Goal: Communication & Community: Participate in discussion

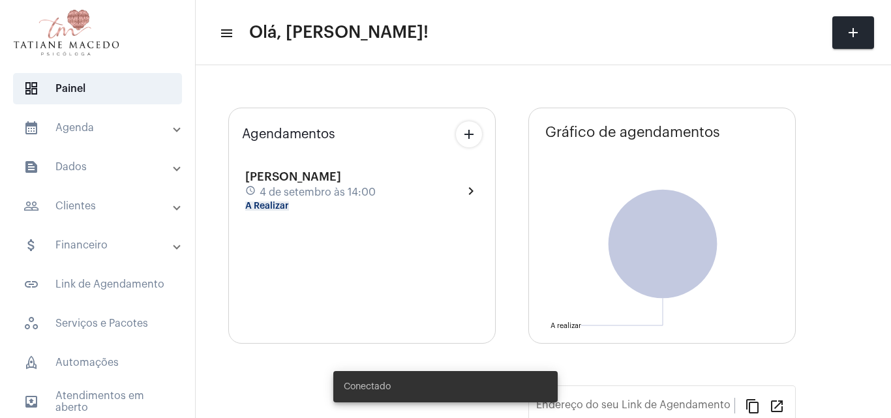
type input "[URL][DOMAIN_NAME][PERSON_NAME]"
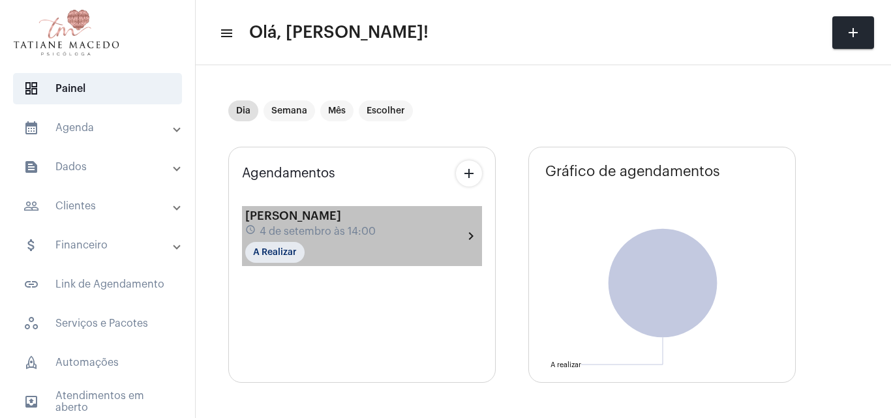
click at [337, 228] on span "4 de setembro às 14:00" at bounding box center [318, 232] width 116 height 12
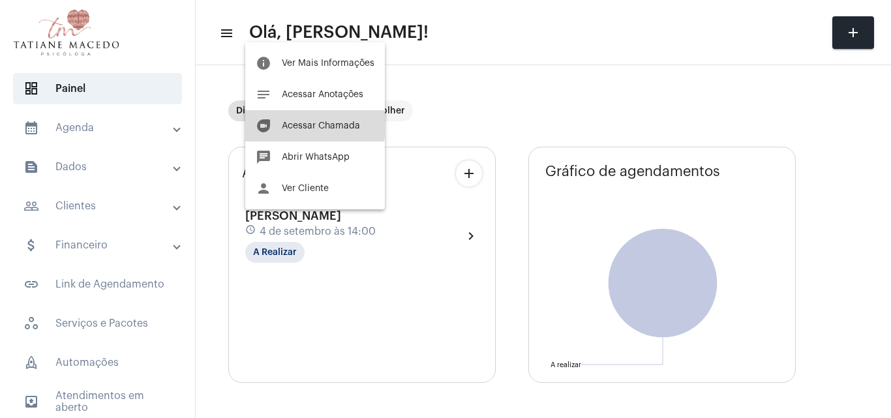
click at [307, 123] on span "Acessar Chamada" at bounding box center [321, 125] width 78 height 9
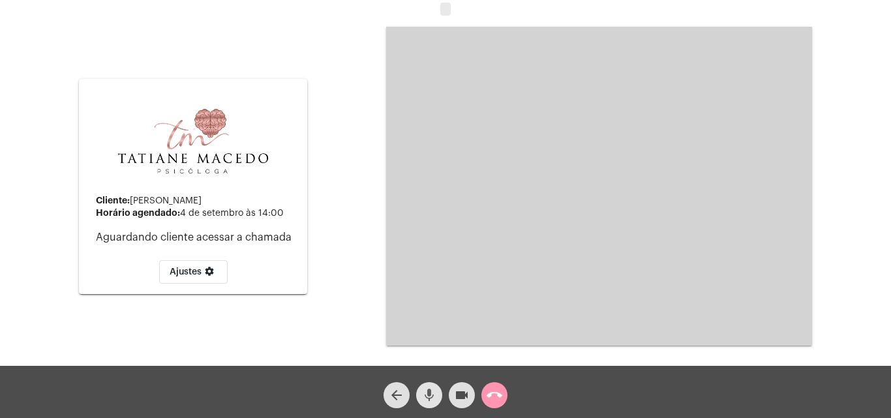
click at [427, 387] on mat-icon "mic" at bounding box center [429, 395] width 16 height 16
click at [468, 403] on mat-icon "videocam" at bounding box center [462, 395] width 16 height 16
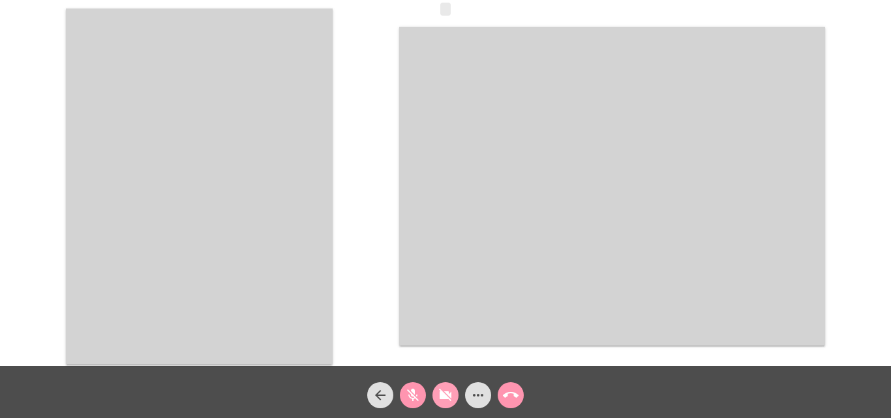
click at [450, 397] on mat-icon "videocam_off" at bounding box center [446, 395] width 16 height 16
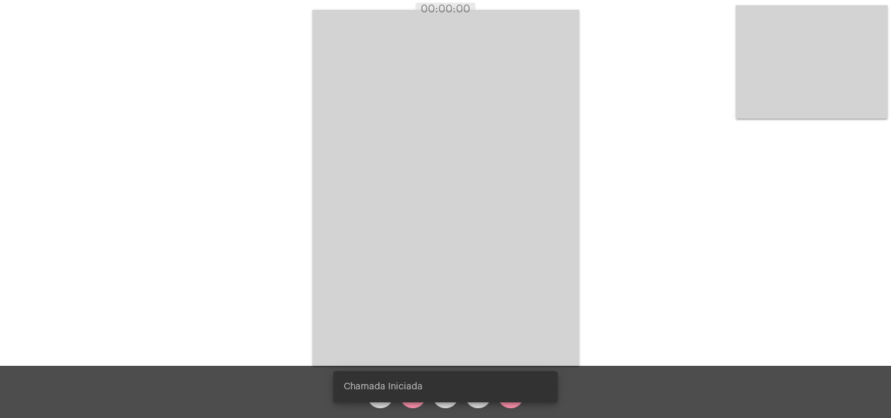
click at [414, 398] on snack-bar-container "Chamada Iniciada" at bounding box center [445, 386] width 224 height 31
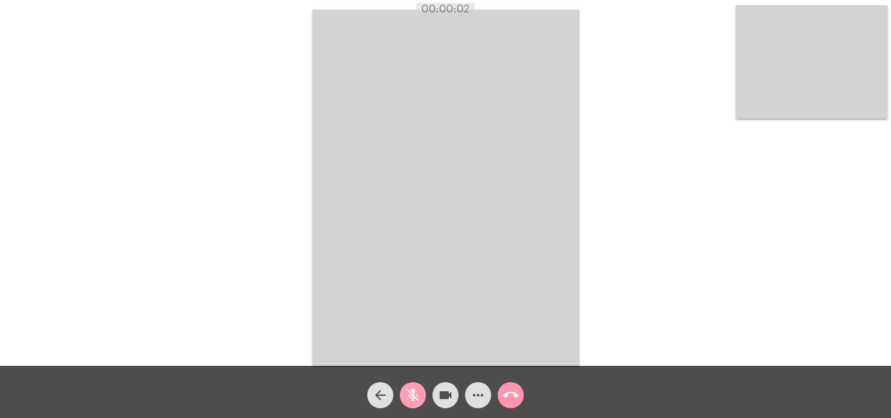
click at [415, 396] on mat-icon "mic_off" at bounding box center [413, 395] width 16 height 16
click at [474, 396] on mat-icon "more_horiz" at bounding box center [478, 395] width 16 height 16
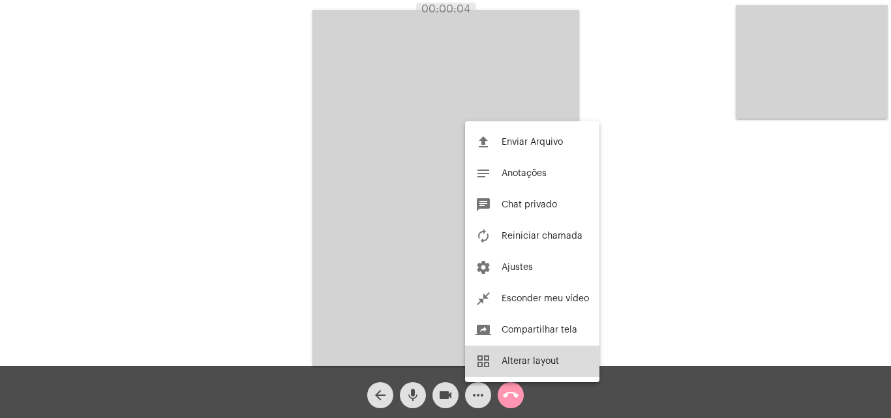
click at [525, 363] on span "Alterar layout" at bounding box center [530, 361] width 57 height 9
